Goal: Navigation & Orientation: Find specific page/section

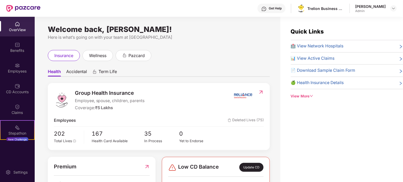
click at [13, 28] on div "OverView" at bounding box center [17, 29] width 35 height 5
click at [17, 27] on div "OverView" at bounding box center [17, 29] width 35 height 5
click at [78, 30] on div "Welcome back, [PERSON_NAME]!" at bounding box center [159, 29] width 222 height 4
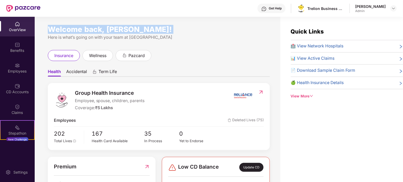
click at [78, 30] on div "Welcome back, [PERSON_NAME]!" at bounding box center [159, 29] width 222 height 4
click at [100, 28] on div "Welcome back, [PERSON_NAME]!" at bounding box center [159, 29] width 222 height 4
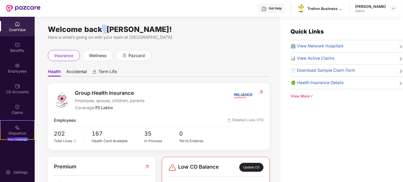
click at [100, 28] on div "Welcome back, [PERSON_NAME]!" at bounding box center [159, 29] width 222 height 4
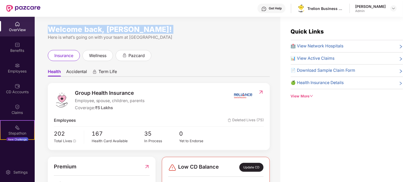
click at [100, 28] on div "Welcome back, [PERSON_NAME]!" at bounding box center [159, 29] width 222 height 4
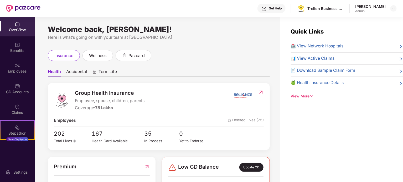
click at [100, 28] on div "Welcome back, [PERSON_NAME]!" at bounding box center [159, 29] width 222 height 4
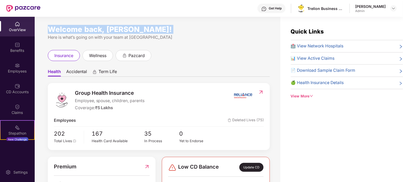
click at [100, 28] on div "Welcome back, [PERSON_NAME]!" at bounding box center [159, 29] width 222 height 4
click at [121, 32] on div "Welcome back, [PERSON_NAME]!" at bounding box center [159, 29] width 222 height 4
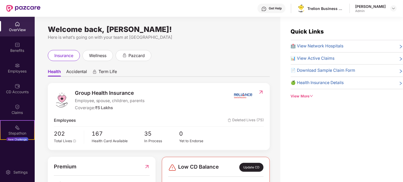
click at [133, 29] on div "Welcome back, [PERSON_NAME]!" at bounding box center [159, 29] width 222 height 4
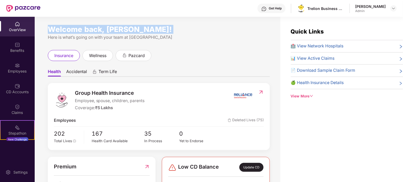
click at [133, 29] on div "Welcome back, [PERSON_NAME]!" at bounding box center [159, 29] width 222 height 4
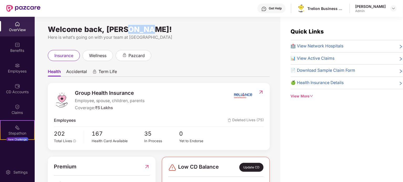
click at [133, 29] on div "Welcome back, [PERSON_NAME]!" at bounding box center [159, 29] width 222 height 4
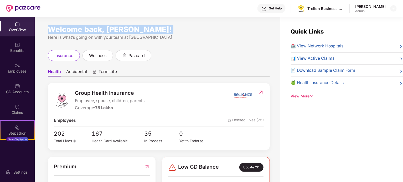
click at [133, 29] on div "Welcome back, [PERSON_NAME]!" at bounding box center [159, 29] width 222 height 4
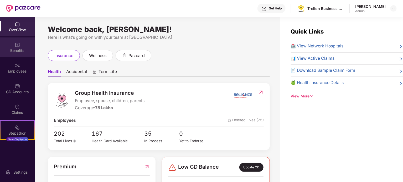
click at [24, 50] on div "Benefits" at bounding box center [17, 50] width 35 height 5
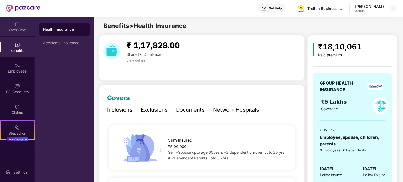
click at [15, 30] on div "OverView" at bounding box center [17, 29] width 35 height 5
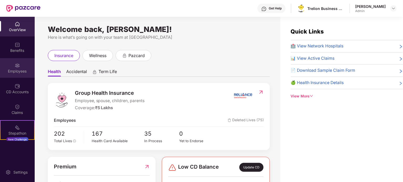
click at [23, 70] on div "Employees" at bounding box center [17, 71] width 35 height 5
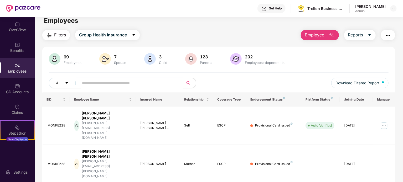
scroll to position [3, 0]
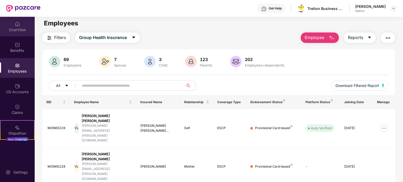
click at [21, 30] on div "OverView" at bounding box center [17, 29] width 35 height 5
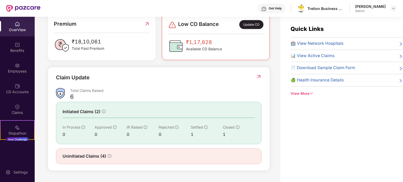
scroll to position [0, 0]
